Goal: Task Accomplishment & Management: Use online tool/utility

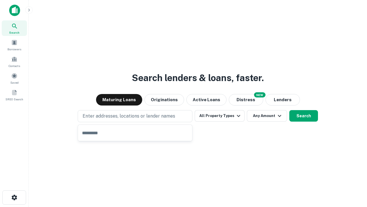
type input "**********"
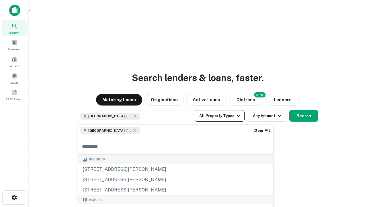
click at [220, 116] on button "All Property Types" at bounding box center [220, 115] width 50 height 11
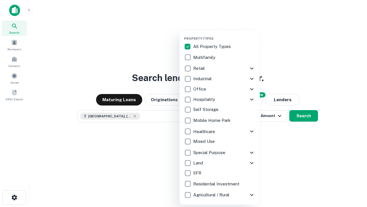
click at [224, 35] on button "button" at bounding box center [224, 35] width 80 height 0
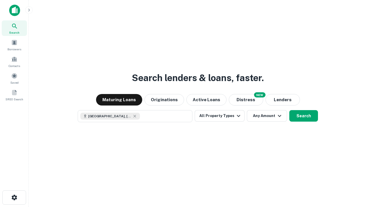
scroll to position [9, 0]
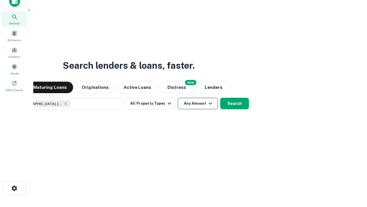
click at [178, 98] on button "Any Amount" at bounding box center [198, 103] width 40 height 11
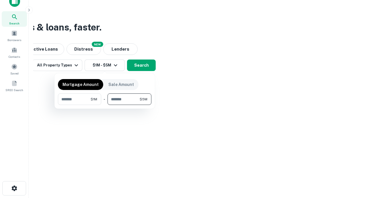
type input "*******"
click at [105, 105] on button "button" at bounding box center [105, 105] width 94 height 0
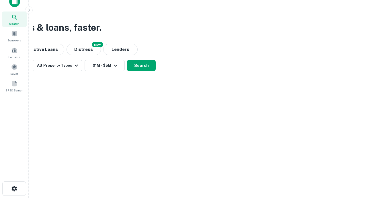
scroll to position [3, 106]
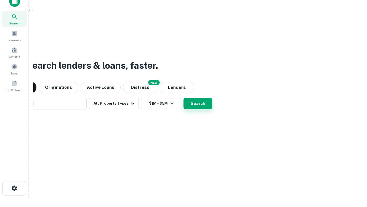
click at [184, 98] on button "Search" at bounding box center [198, 103] width 29 height 11
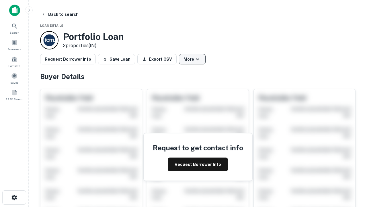
click at [192, 59] on button "More" at bounding box center [192, 59] width 27 height 10
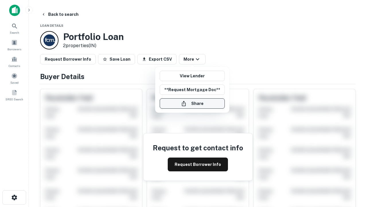
click at [192, 103] on button "Share" at bounding box center [192, 103] width 65 height 10
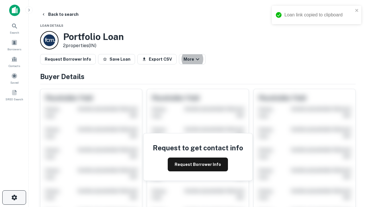
click at [14, 197] on icon "button" at bounding box center [14, 197] width 7 height 7
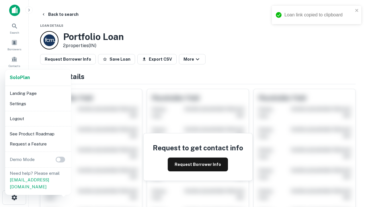
click at [38, 118] on li "Logout" at bounding box center [37, 118] width 61 height 10
